Goal: Transaction & Acquisition: Obtain resource

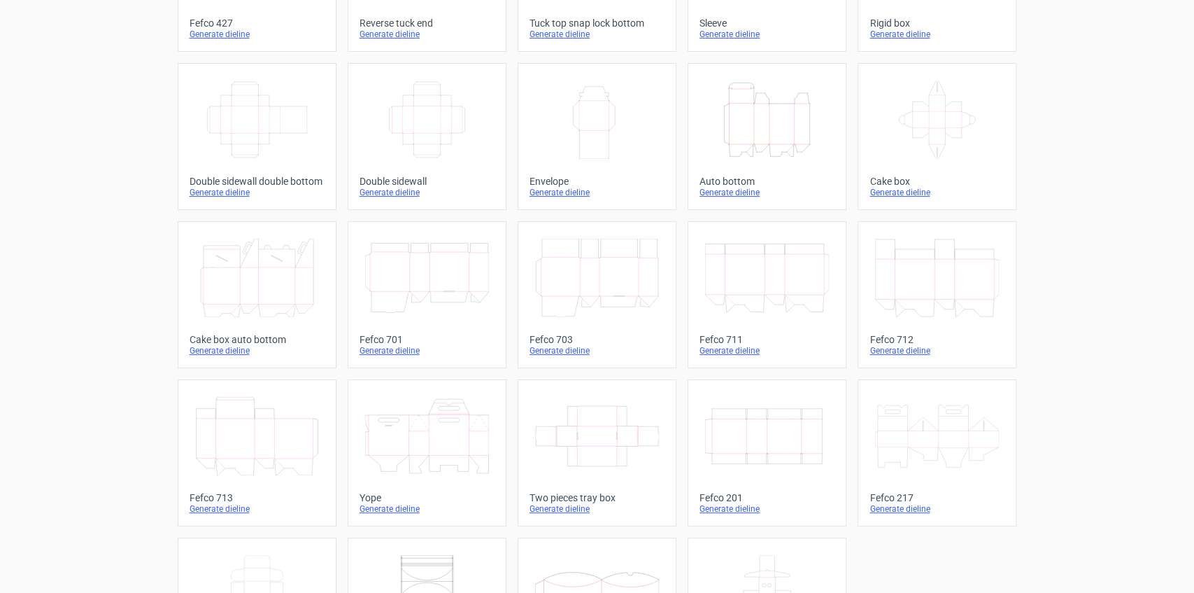
scroll to position [186, 0]
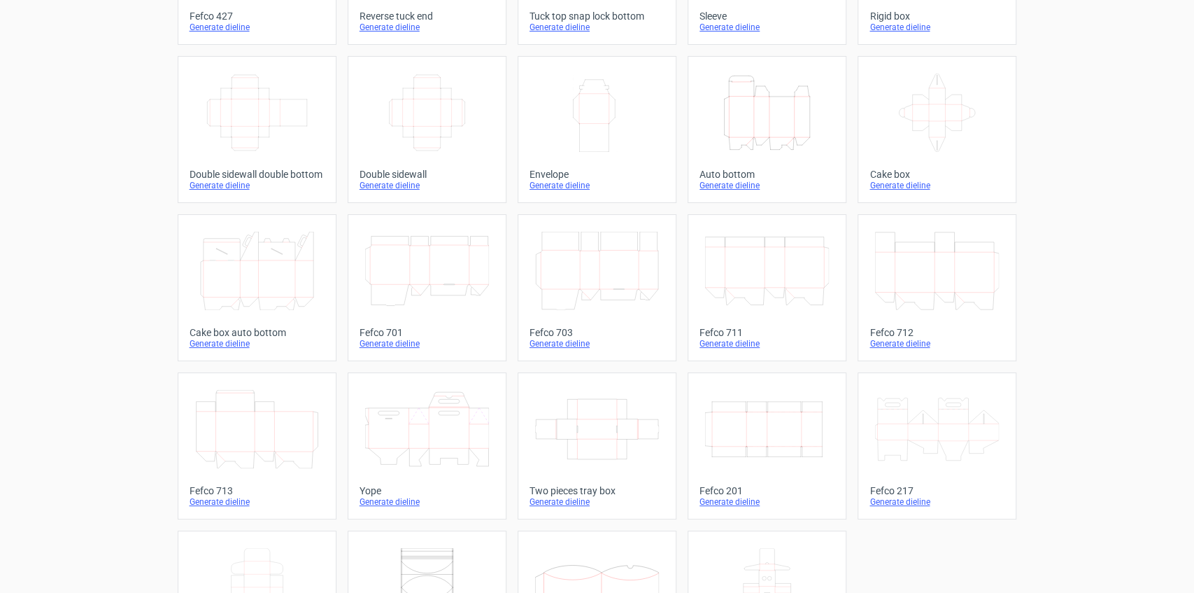
click at [744, 434] on icon "Width Depth Height" at bounding box center [767, 429] width 124 height 78
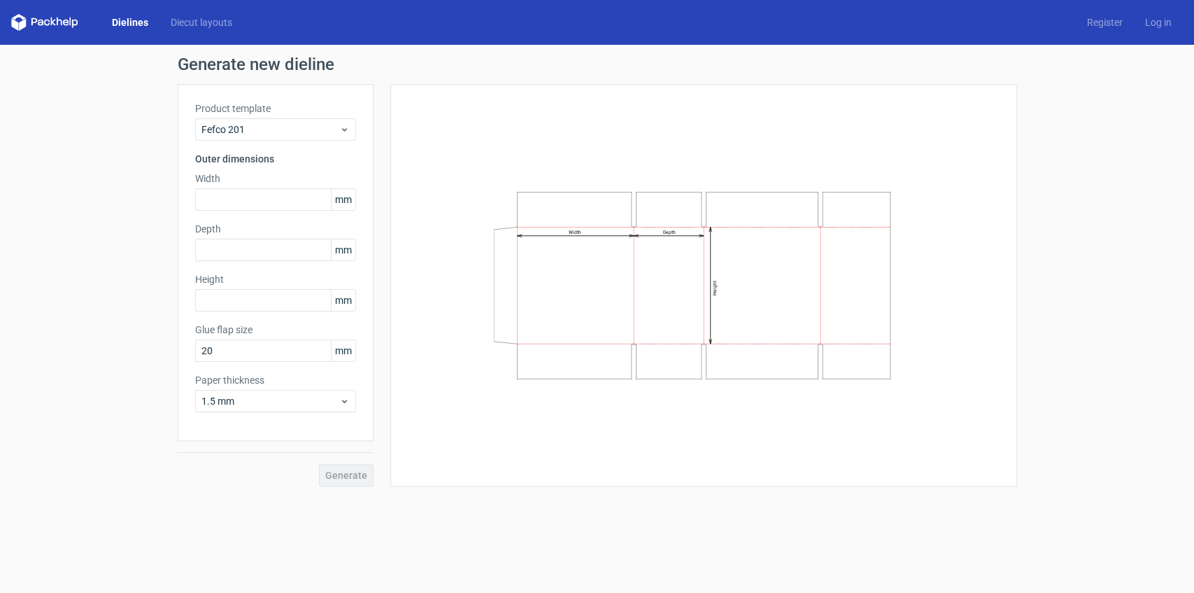
click at [246, 187] on div "Width mm" at bounding box center [275, 190] width 161 height 39
click at [246, 196] on input "text" at bounding box center [275, 199] width 161 height 22
type input "125"
click at [279, 256] on input "text" at bounding box center [275, 250] width 161 height 22
type input "58"
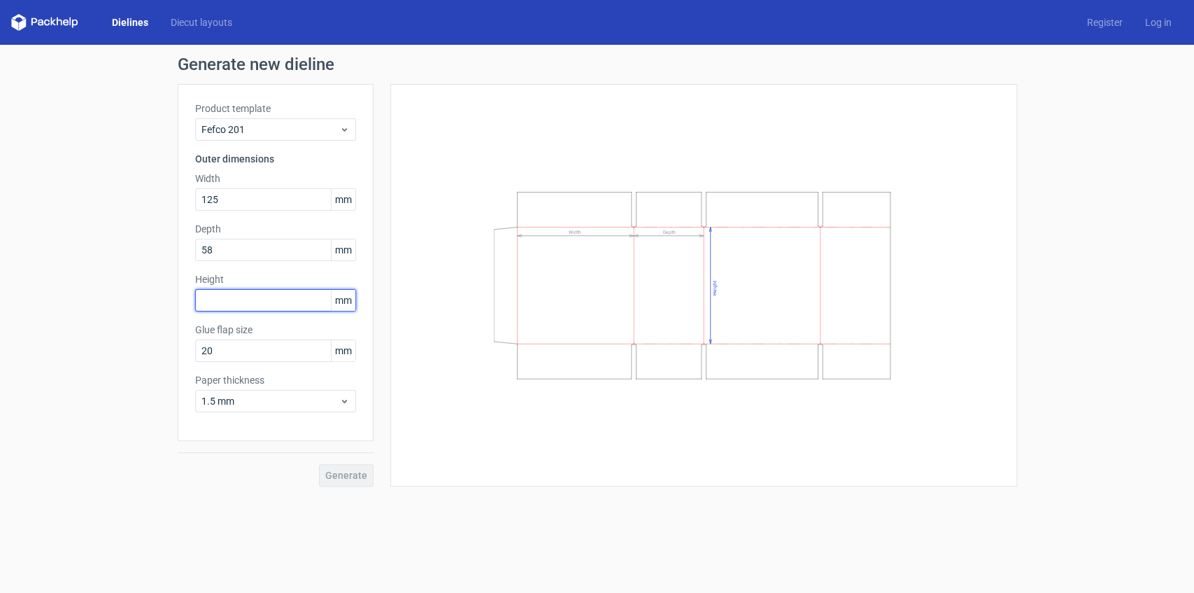
click at [255, 308] on input "text" at bounding box center [275, 300] width 161 height 22
type input "235"
click at [292, 365] on div "Product template Fefco 201 Outer dimensions Width 125 mm Depth 58 mm Height 235…" at bounding box center [276, 262] width 196 height 357
click at [357, 476] on span "Generate" at bounding box center [346, 475] width 42 height 10
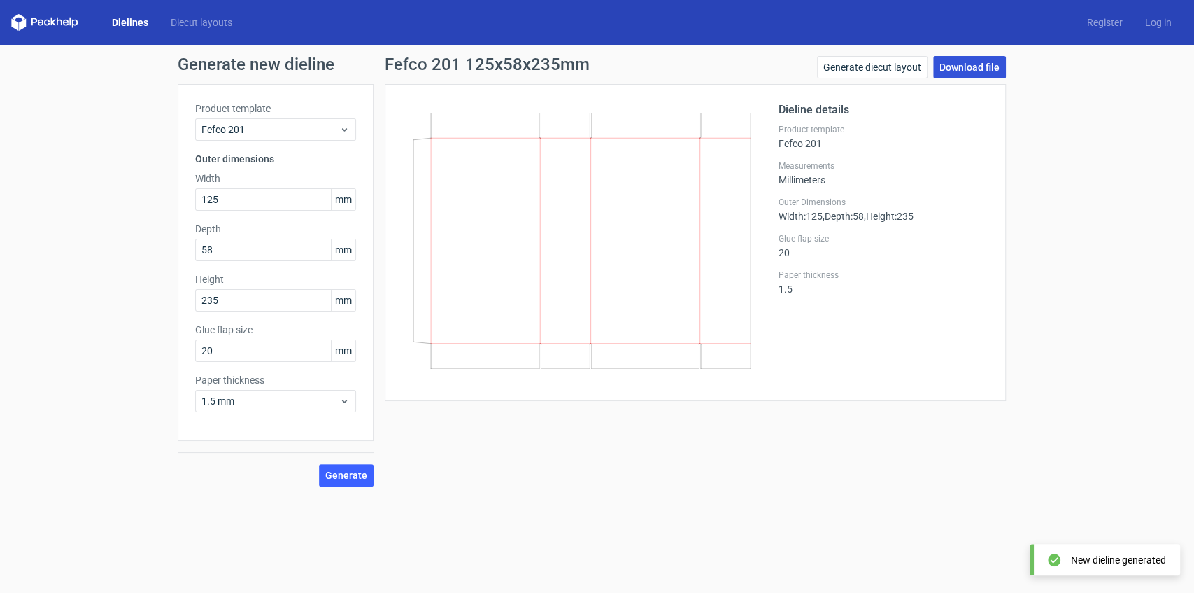
click at [978, 70] on link "Download file" at bounding box center [969, 67] width 73 height 22
click at [978, 69] on link "Download file" at bounding box center [969, 67] width 73 height 22
click at [17, 178] on div "Generate new dieline Product template Fefco 201 Outer dimensions Width 125 mm D…" at bounding box center [597, 271] width 1194 height 453
click at [600, 228] on icon at bounding box center [581, 241] width 337 height 256
click at [353, 464] on button "Generate" at bounding box center [346, 475] width 55 height 22
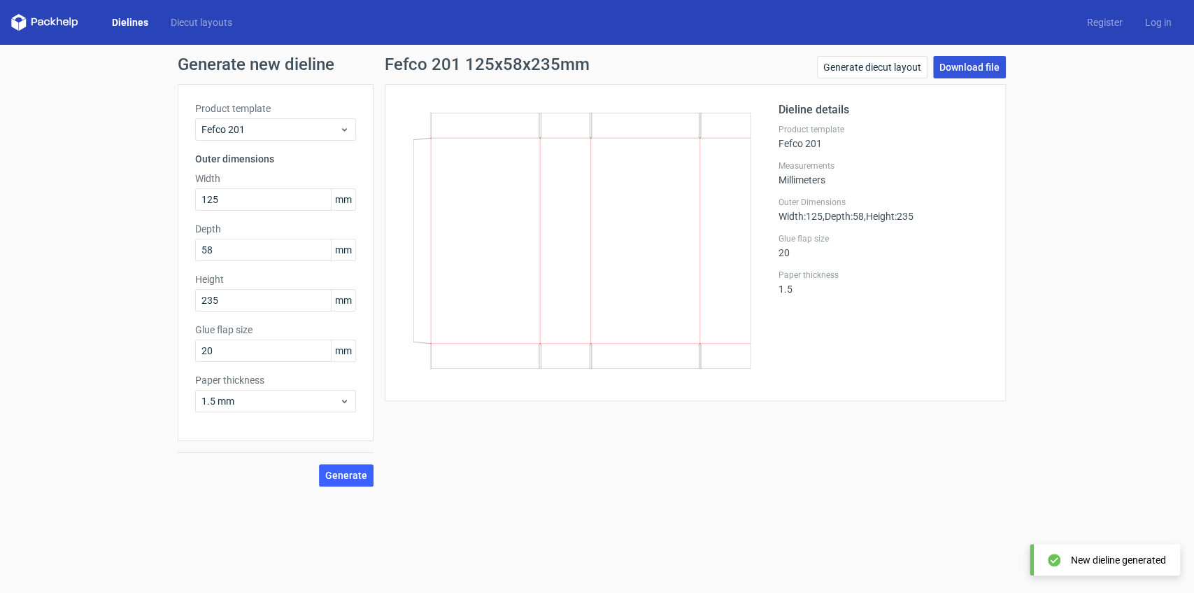
click at [972, 66] on link "Download file" at bounding box center [969, 67] width 73 height 22
click at [982, 64] on link "Download file" at bounding box center [969, 67] width 73 height 22
click at [609, 437] on div "Fefco 201 125x58x235mm Generate diecut layout Download file Dieline details Pro…" at bounding box center [696, 271] width 644 height 430
click at [1161, 25] on link "Log in" at bounding box center [1158, 22] width 49 height 14
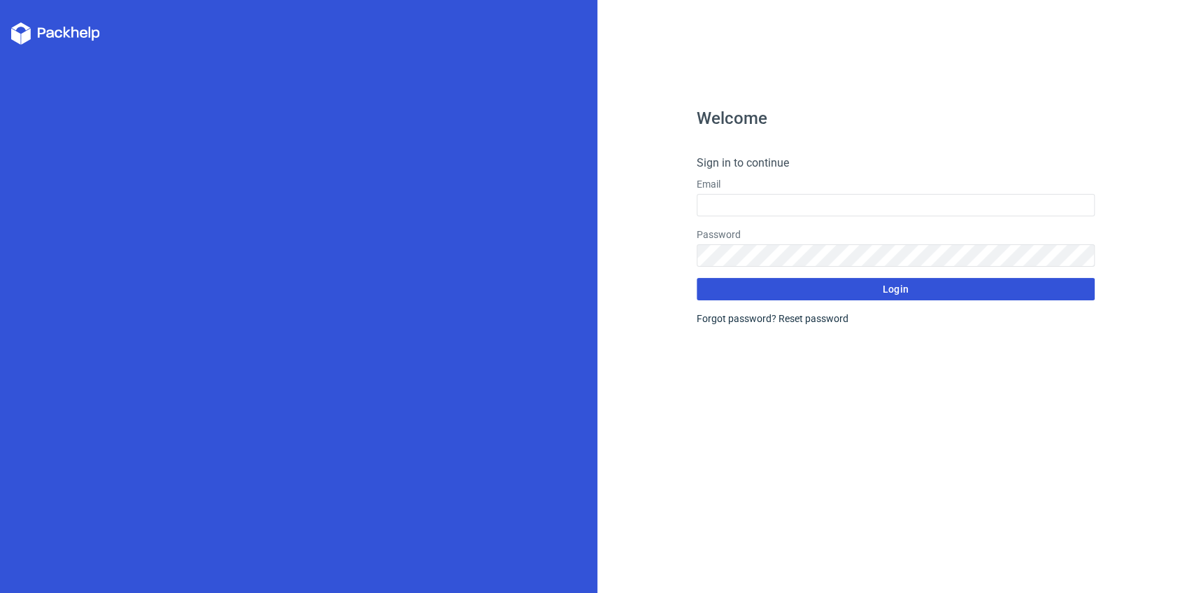
click at [832, 286] on button "Login" at bounding box center [896, 289] width 398 height 22
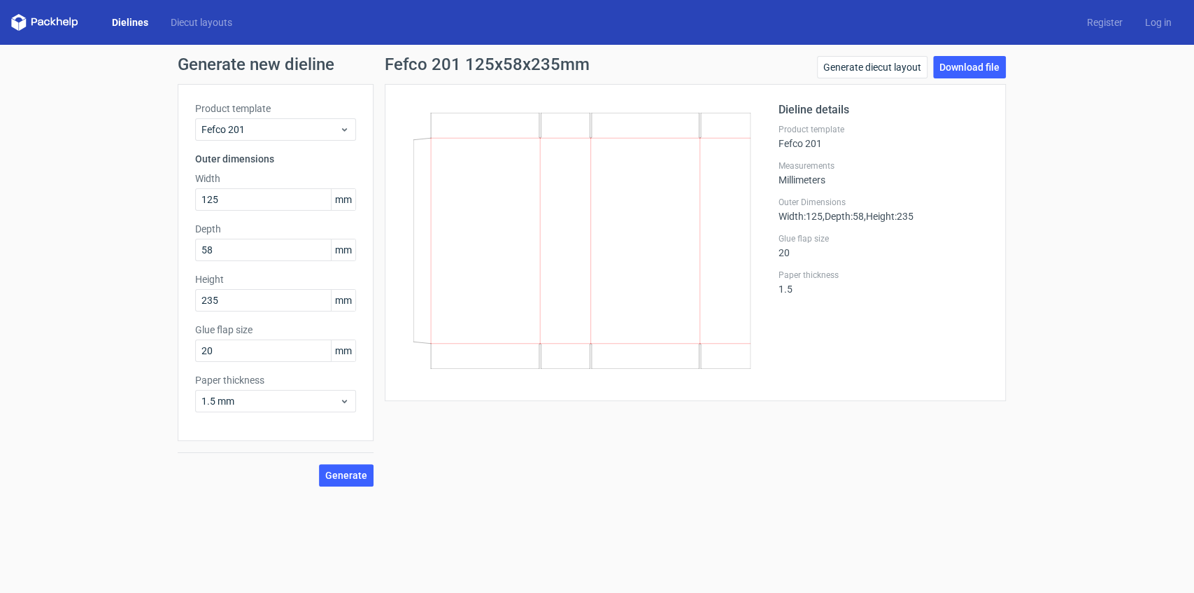
drag, startPoint x: 371, startPoint y: 0, endPoint x: 80, endPoint y: 84, distance: 302.9
click at [42, 96] on div "Generate new dieline Product template Fefco 201 Outer dimensions Width 125 mm D…" at bounding box center [597, 271] width 1194 height 453
